Goal: Navigation & Orientation: Go to known website

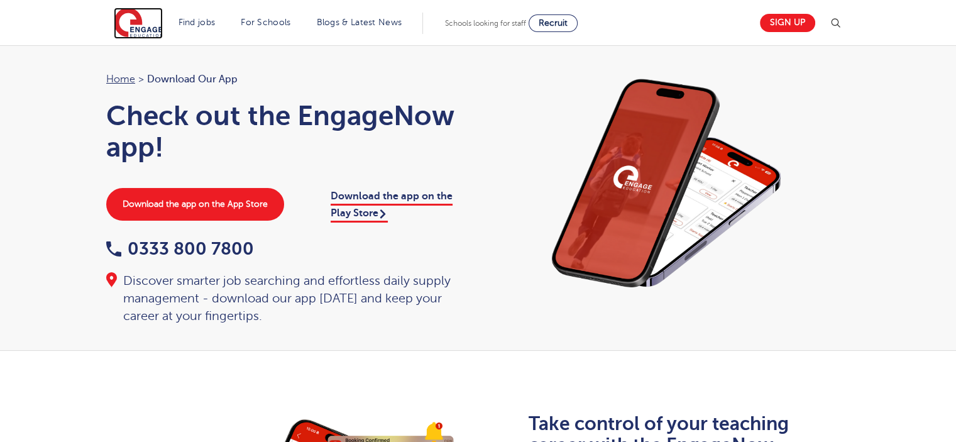
click at [138, 23] on img at bounding box center [138, 23] width 49 height 31
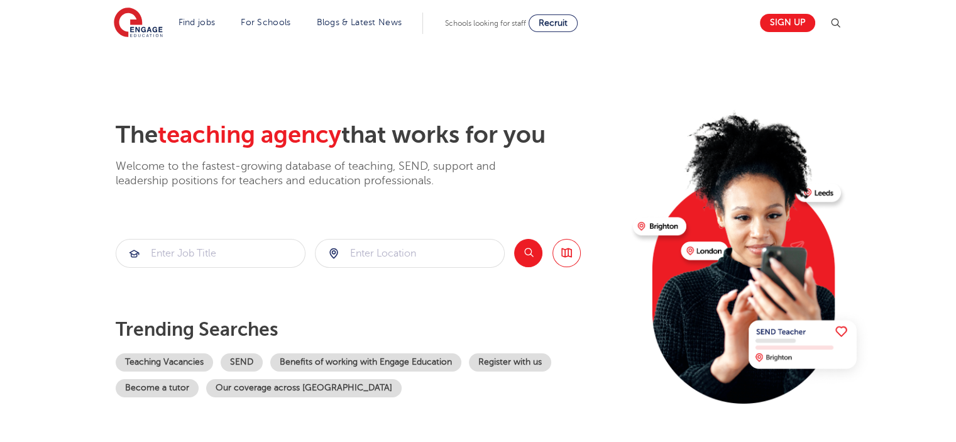
click at [93, 67] on section "The teaching agency that works for you Welcome to the fastest-growing database …" at bounding box center [478, 252] width 956 height 415
